Goal: Information Seeking & Learning: Learn about a topic

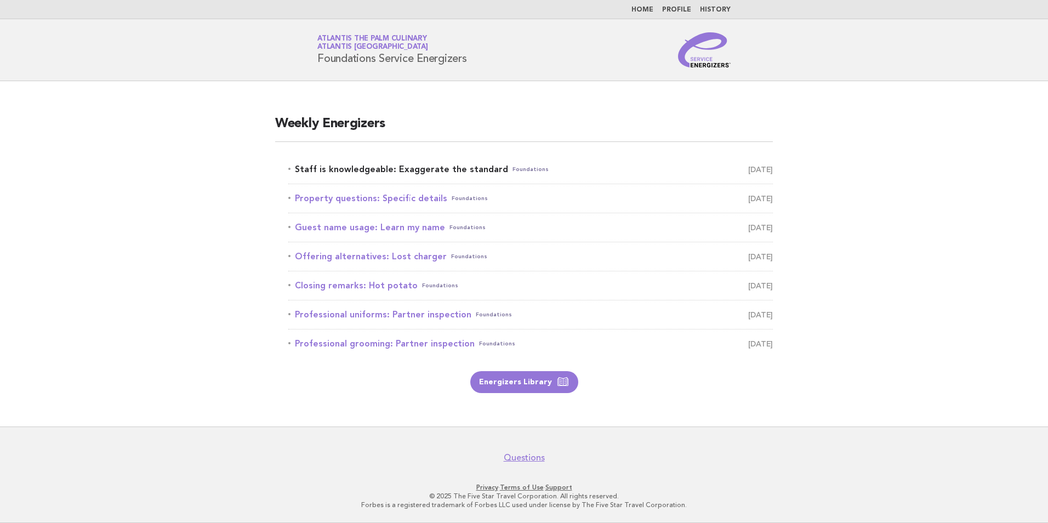
drag, startPoint x: 0, startPoint y: 0, endPoint x: 523, endPoint y: 171, distance: 550.4
click at [523, 171] on span "Foundations" at bounding box center [530, 169] width 36 height 15
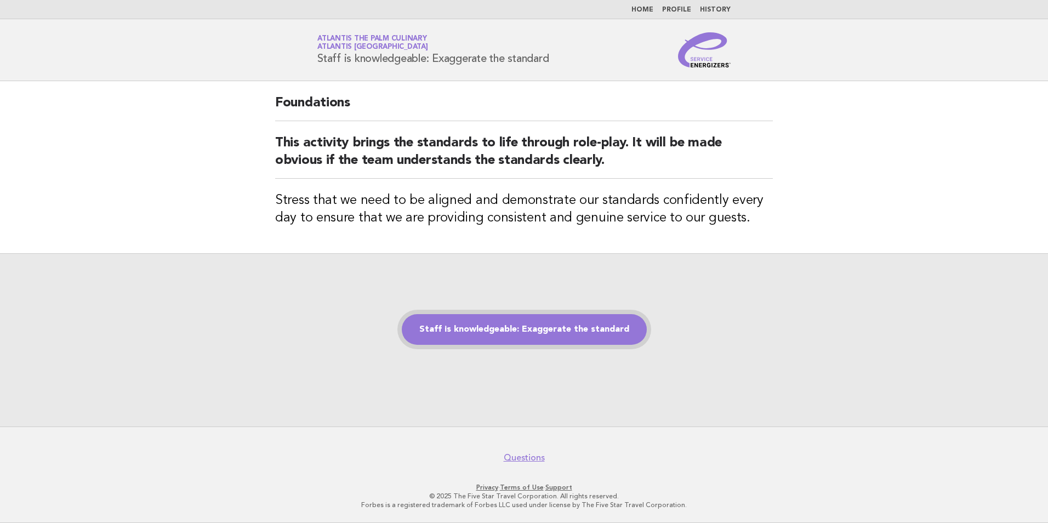
click at [483, 320] on link "Staff is knowledgeable: Exaggerate the standard" at bounding box center [524, 329] width 245 height 31
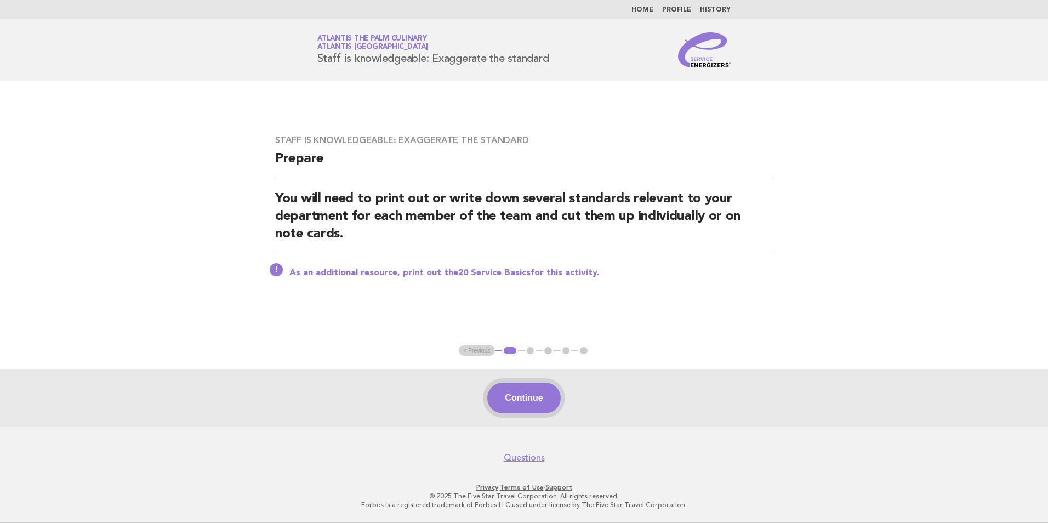
click at [522, 397] on button "Continue" at bounding box center [523, 397] width 73 height 31
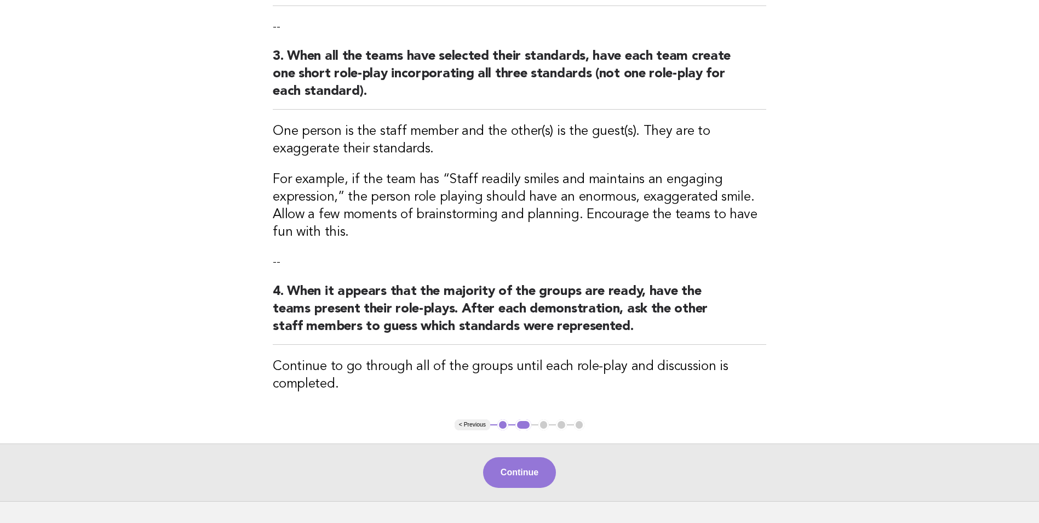
scroll to position [274, 0]
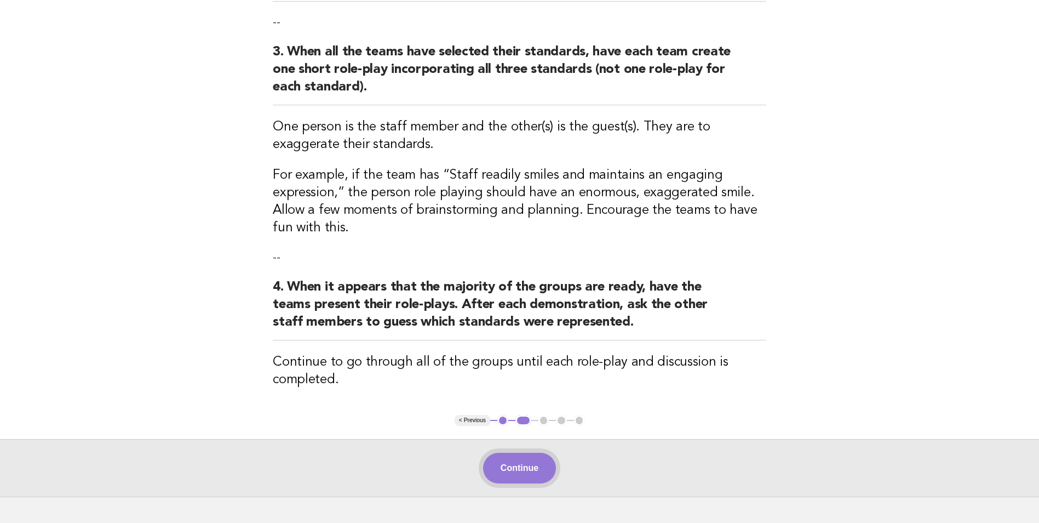
click at [539, 468] on button "Continue" at bounding box center [519, 468] width 73 height 31
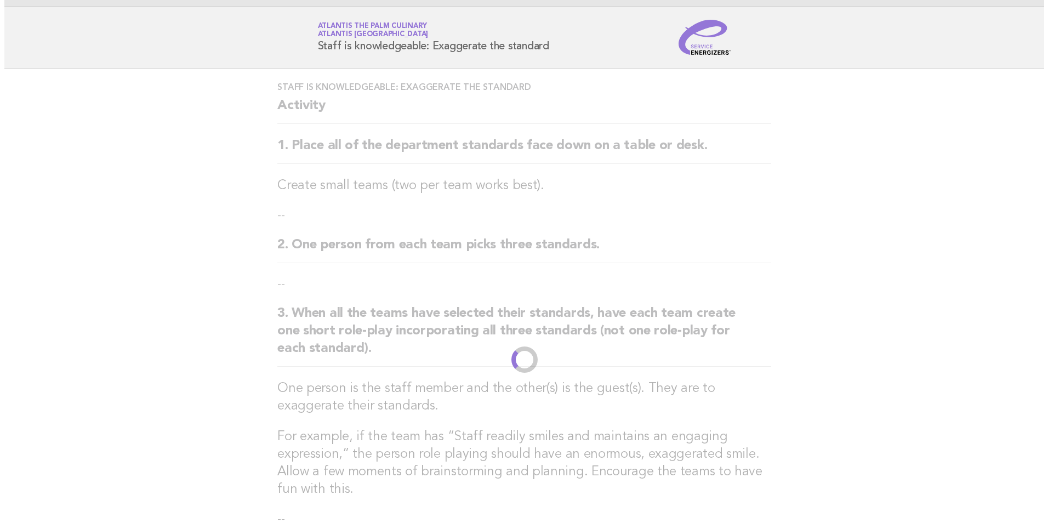
scroll to position [0, 0]
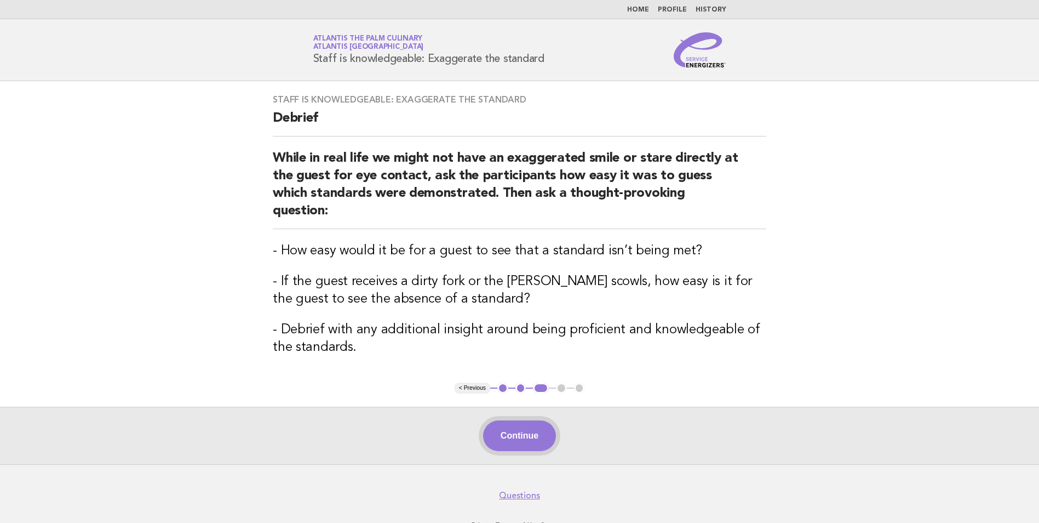
click at [505, 420] on button "Continue" at bounding box center [519, 435] width 73 height 31
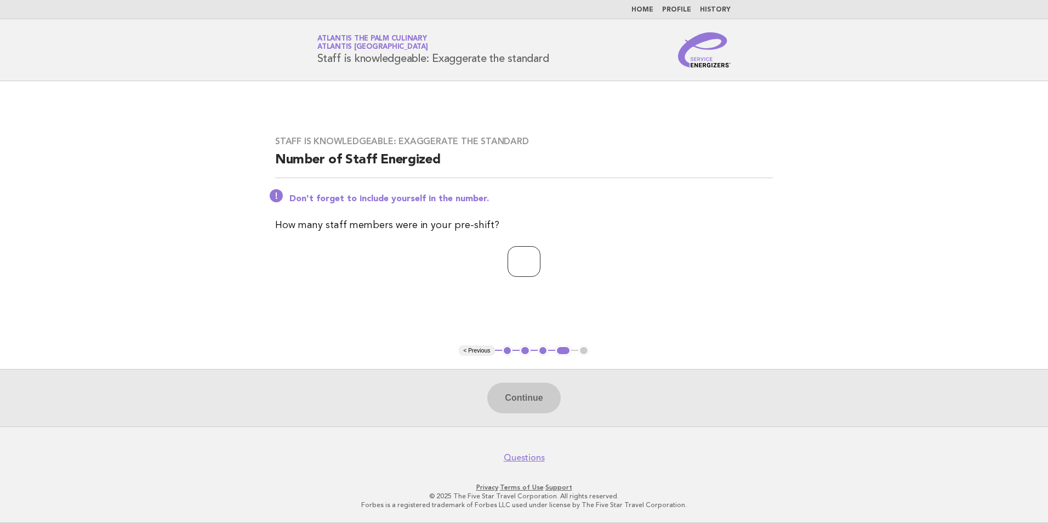
click at [517, 267] on input "number" at bounding box center [523, 261] width 33 height 31
type input "**"
click at [539, 404] on button "Continue" at bounding box center [523, 397] width 73 height 31
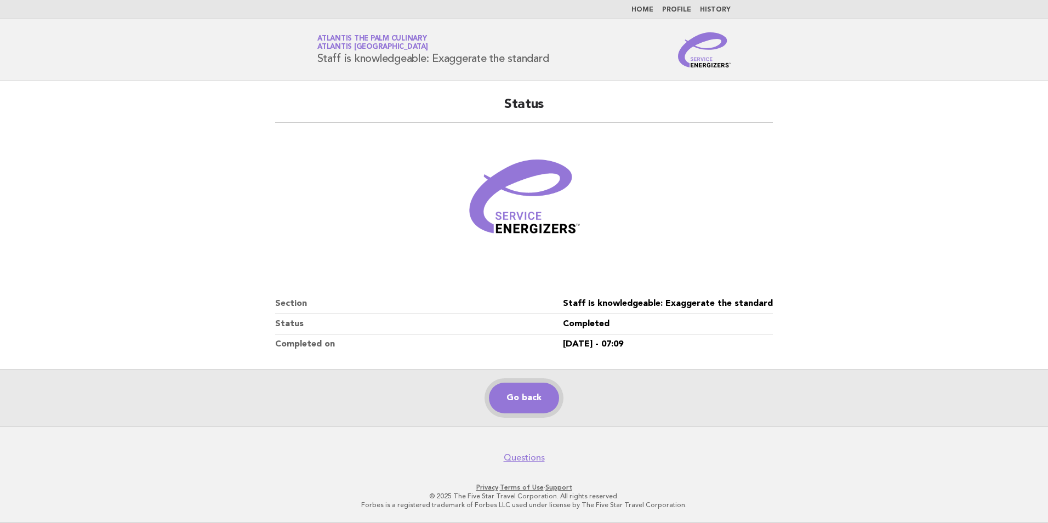
click at [530, 390] on link "Go back" at bounding box center [524, 397] width 70 height 31
